Goal: Task Accomplishment & Management: Use online tool/utility

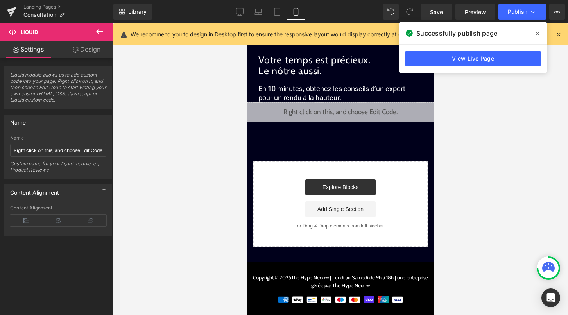
click at [538, 32] on icon at bounding box center [538, 34] width 4 height 6
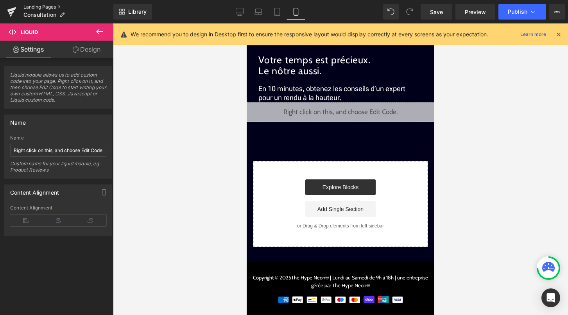
click at [44, 9] on link "Landing Pages" at bounding box center [68, 7] width 90 height 6
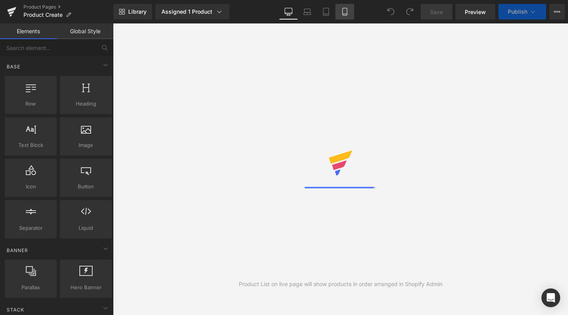
click at [347, 13] on icon at bounding box center [345, 12] width 8 height 8
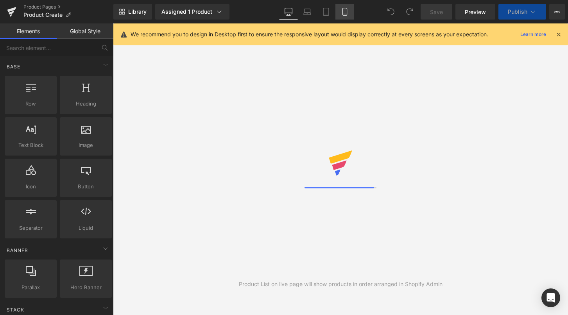
click at [347, 14] on icon at bounding box center [345, 11] width 4 height 7
click at [336, 11] on link "Mobile" at bounding box center [345, 12] width 19 height 16
click at [558, 33] on icon at bounding box center [558, 34] width 7 height 7
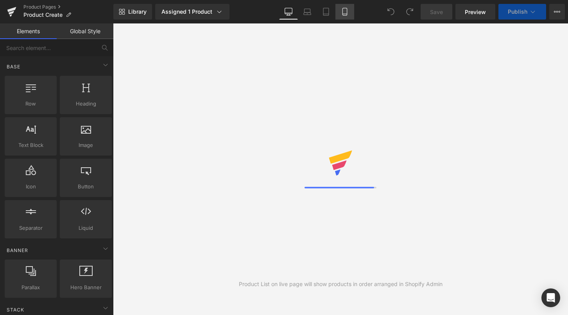
click at [347, 9] on icon at bounding box center [345, 12] width 8 height 8
click at [344, 10] on icon at bounding box center [345, 12] width 8 height 8
select select
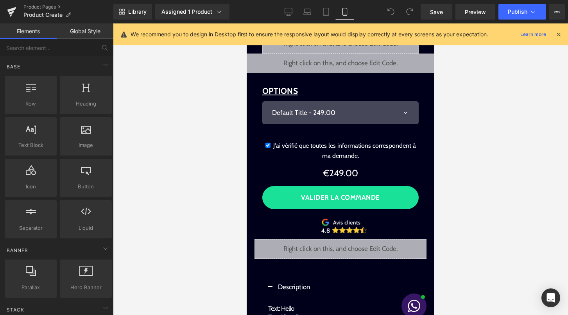
scroll to position [47, 0]
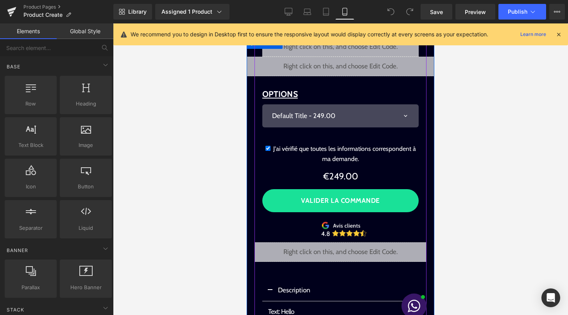
click at [352, 64] on div "Liquid" at bounding box center [341, 67] width 188 height 20
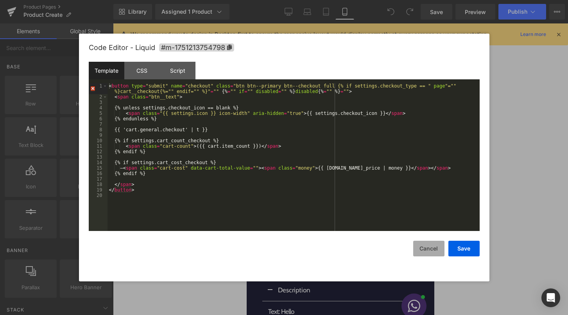
click at [419, 248] on button "Cancel" at bounding box center [428, 249] width 31 height 16
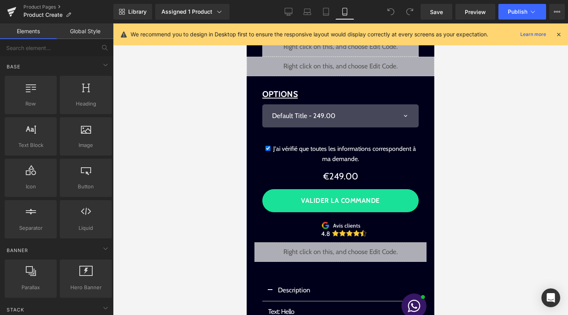
click at [559, 35] on icon at bounding box center [558, 34] width 7 height 7
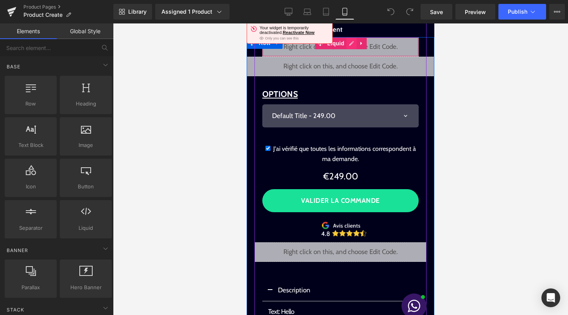
click at [349, 44] on div "Liquid" at bounding box center [340, 47] width 156 height 20
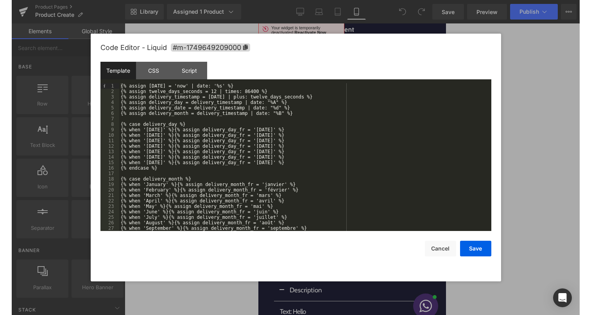
scroll to position [131, 0]
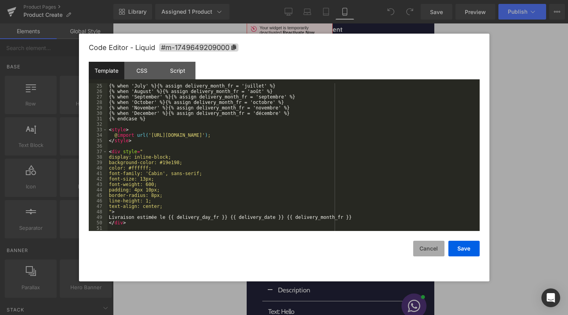
click at [426, 249] on button "Cancel" at bounding box center [428, 249] width 31 height 16
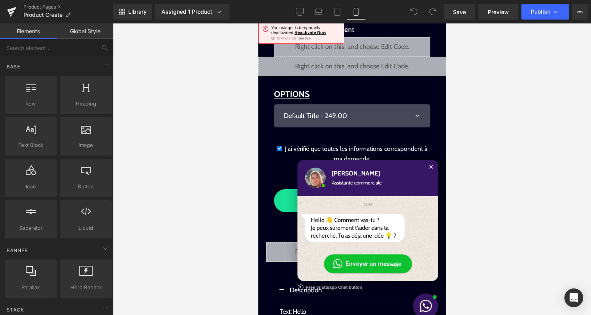
click at [432, 166] on div "Close chat window" at bounding box center [431, 167] width 8 height 8
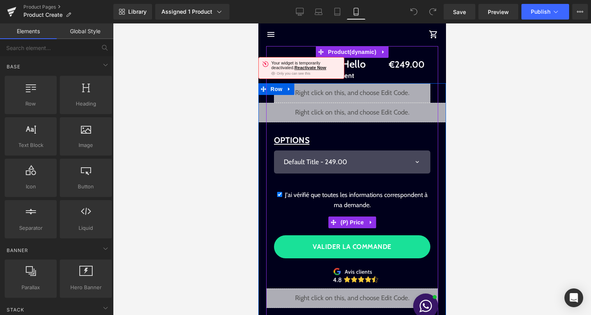
scroll to position [0, 0]
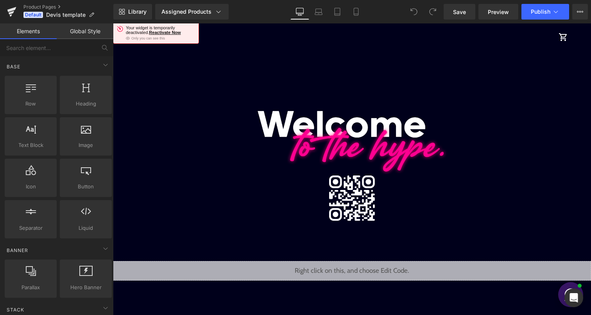
click at [358, 21] on div "Library Assigned Products Preview for Default Template Néon personnalisé Call p…" at bounding box center [352, 11] width 478 height 23
click at [358, 15] on icon at bounding box center [356, 11] width 4 height 7
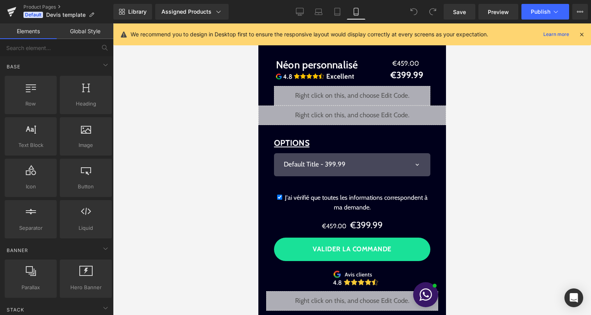
click at [582, 38] on icon at bounding box center [582, 34] width 7 height 7
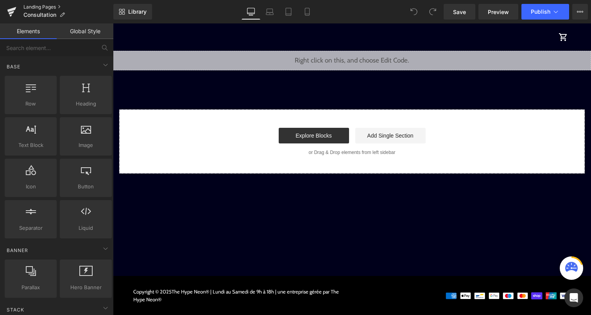
click at [57, 8] on link "Landing Pages" at bounding box center [68, 7] width 90 height 6
click at [308, 13] on icon at bounding box center [308, 12] width 8 height 8
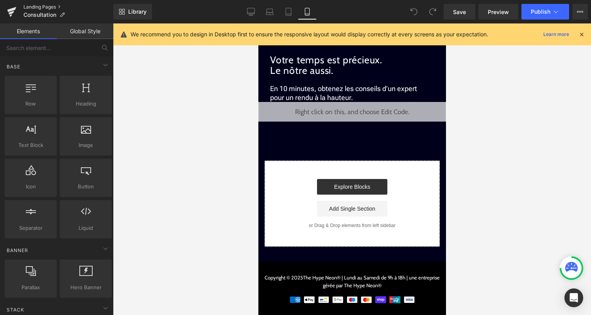
click at [43, 6] on link "Landing Pages" at bounding box center [68, 7] width 90 height 6
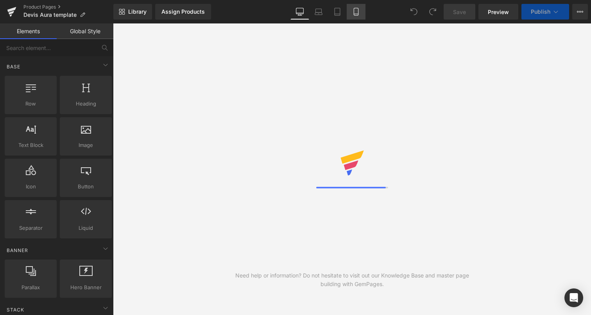
click at [358, 14] on icon at bounding box center [356, 12] width 8 height 8
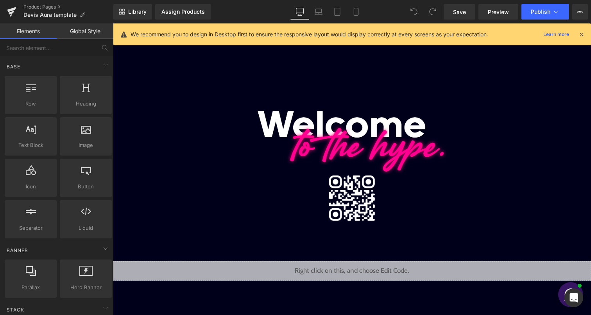
click at [582, 34] on icon at bounding box center [582, 34] width 7 height 7
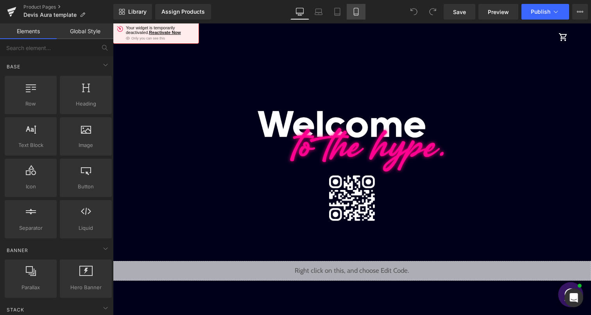
click at [356, 16] on link "Mobile" at bounding box center [356, 12] width 19 height 16
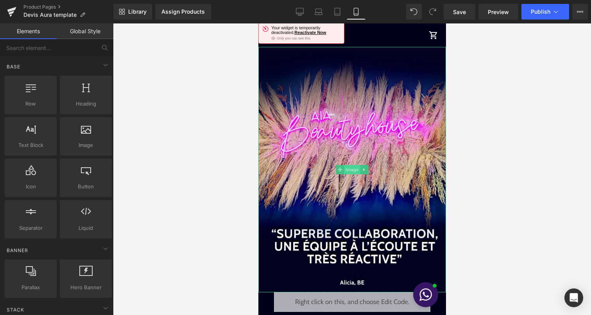
click at [356, 169] on span "Image" at bounding box center [352, 169] width 16 height 9
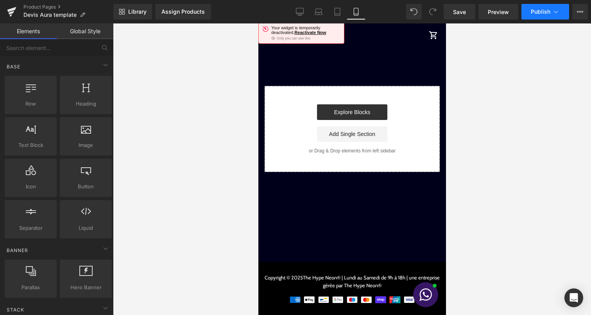
click at [542, 12] on span "Publish" at bounding box center [541, 12] width 20 height 6
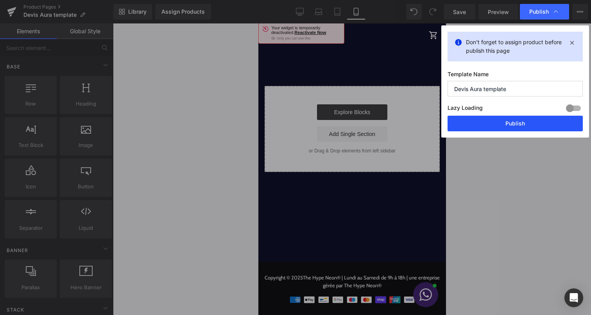
click at [491, 126] on button "Publish" at bounding box center [515, 124] width 135 height 16
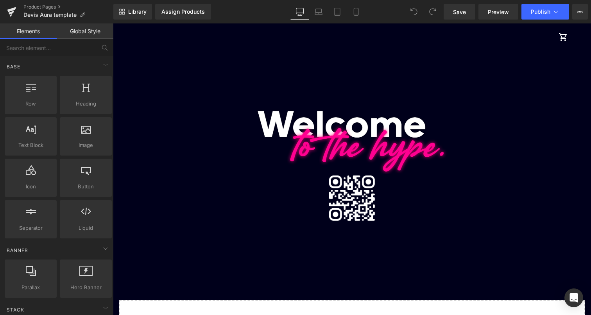
click at [304, 11] on icon at bounding box center [300, 11] width 7 height 6
click at [361, 14] on link "Mobile" at bounding box center [356, 12] width 19 height 16
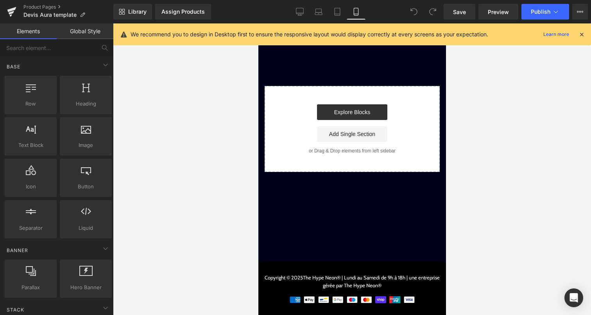
click at [585, 35] on icon at bounding box center [582, 34] width 7 height 7
